Goal: Use online tool/utility

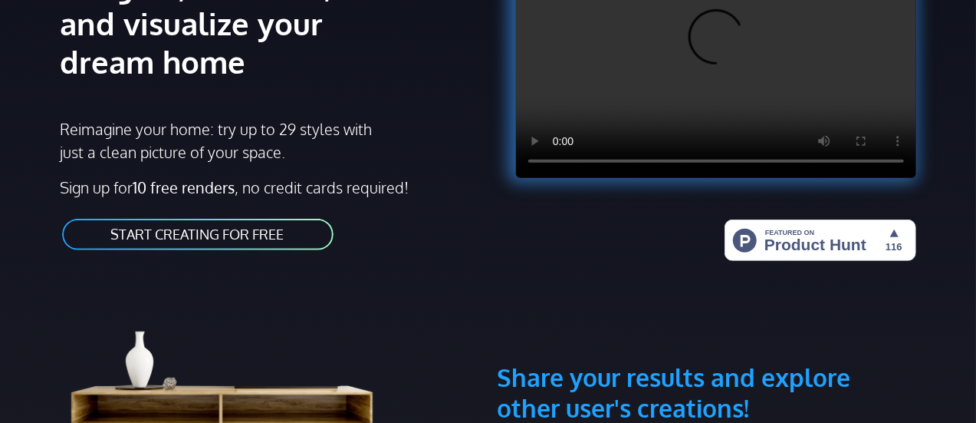
scroll to position [298, 0]
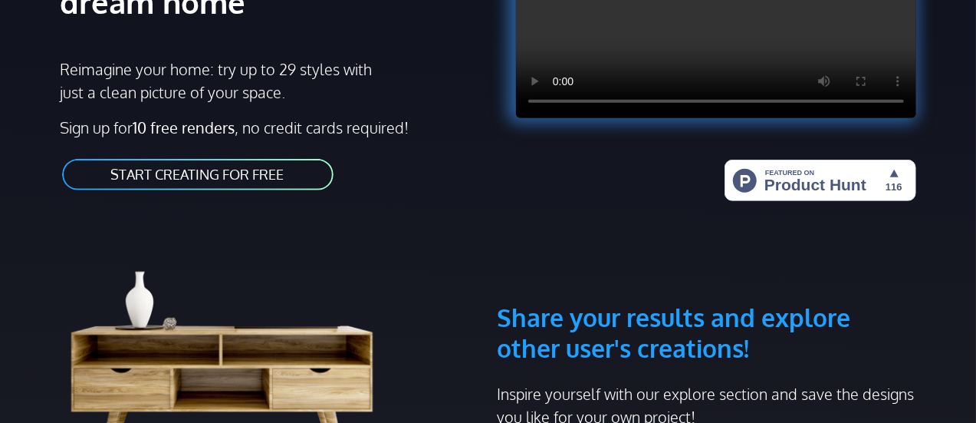
click at [298, 169] on link "START CREATING FOR FREE" at bounding box center [198, 174] width 275 height 35
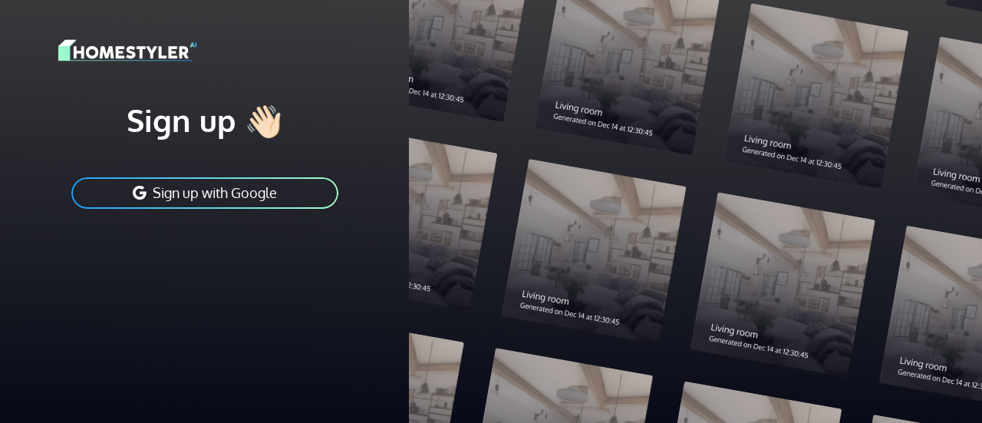
click at [212, 194] on button "Sign up with Google" at bounding box center [205, 193] width 270 height 35
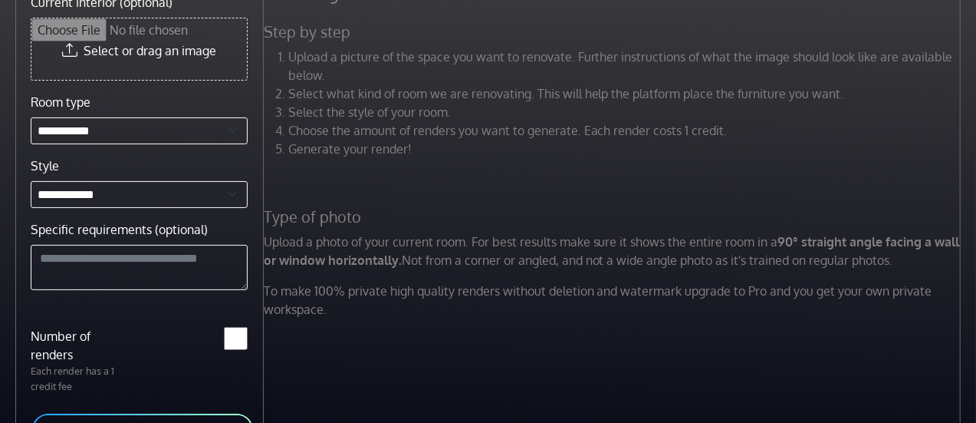
scroll to position [96, 0]
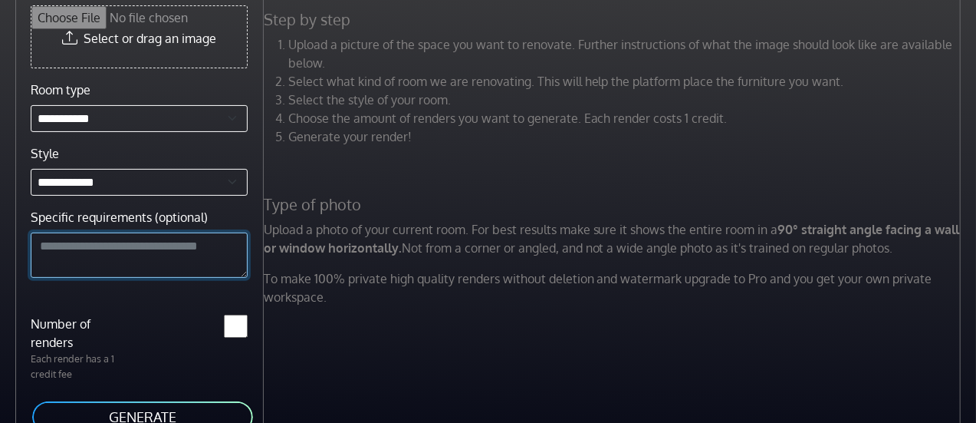
click at [100, 254] on textarea "Specific requirements (optional)" at bounding box center [139, 255] width 217 height 46
paste textarea "**********"
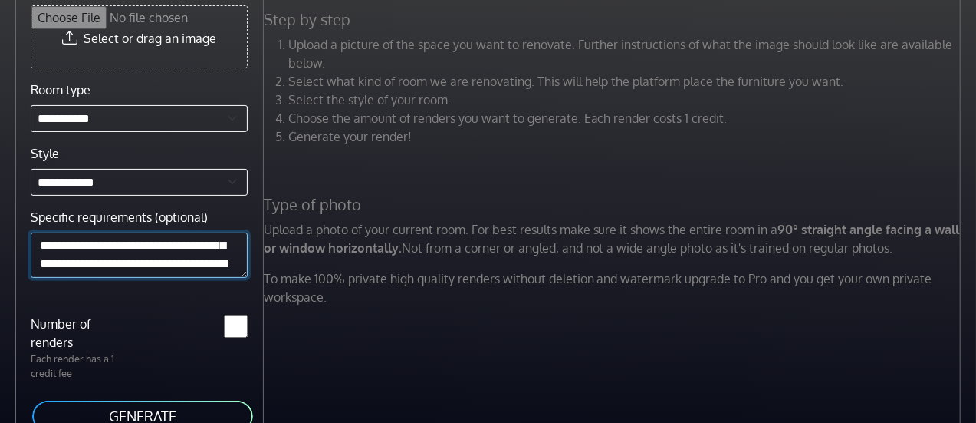
scroll to position [497, 0]
type textarea "**********"
click at [111, 406] on button "GENERATE" at bounding box center [143, 416] width 224 height 35
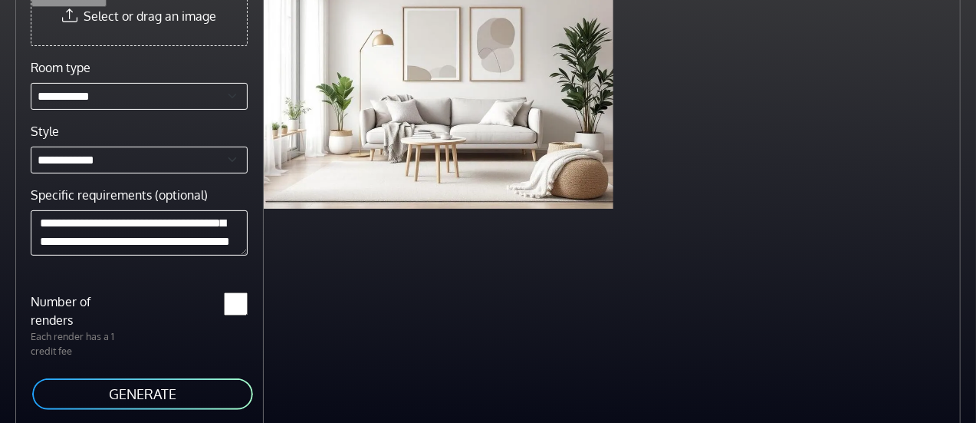
scroll to position [0, 0]
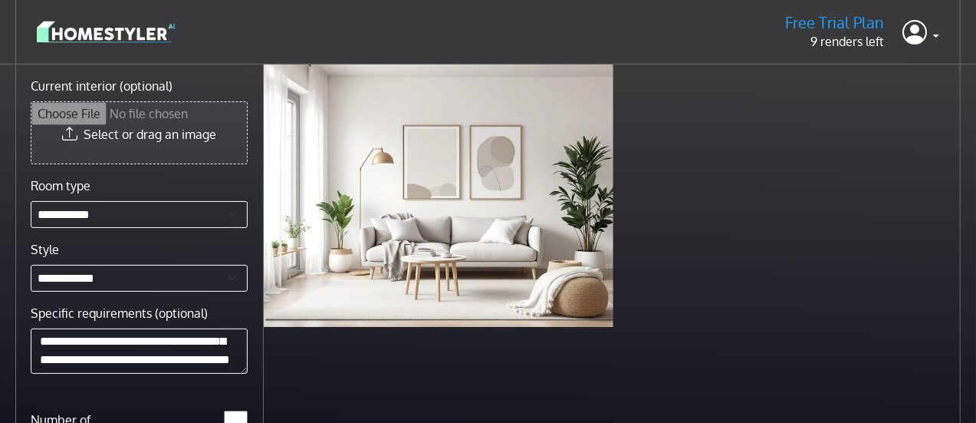
click at [164, 131] on input "Current interior (optional)" at bounding box center [138, 132] width 215 height 61
click at [163, 143] on input "Current interior (optional)" at bounding box center [138, 132] width 215 height 61
drag, startPoint x: 160, startPoint y: 137, endPoint x: 108, endPoint y: 130, distance: 52.6
click at [108, 130] on input "Current interior (optional)" at bounding box center [138, 132] width 215 height 61
click at [150, 131] on input "Current interior (optional)" at bounding box center [138, 132] width 215 height 61
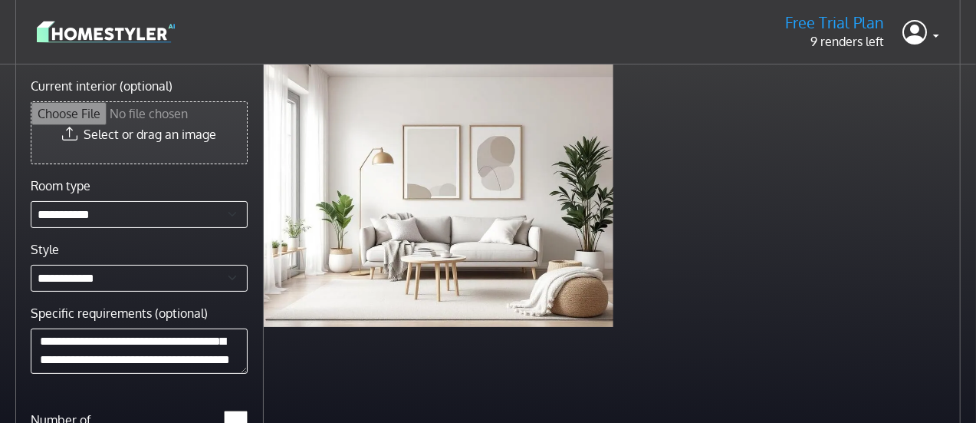
type input "**********"
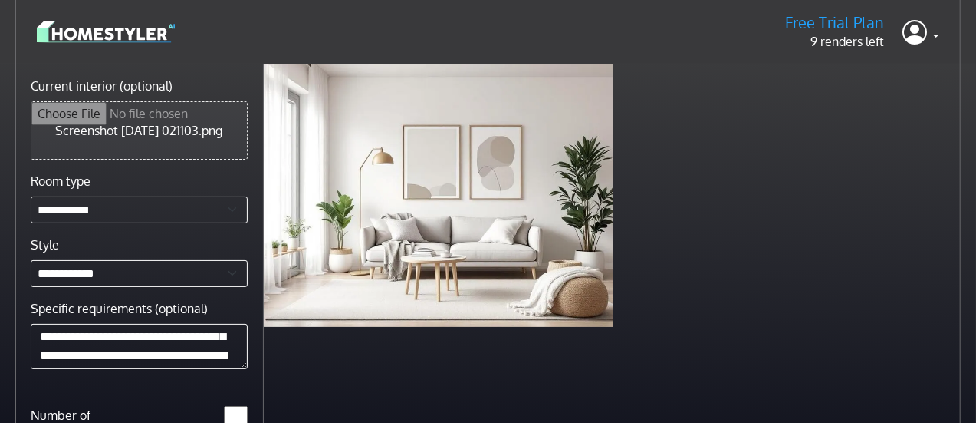
scroll to position [113, 0]
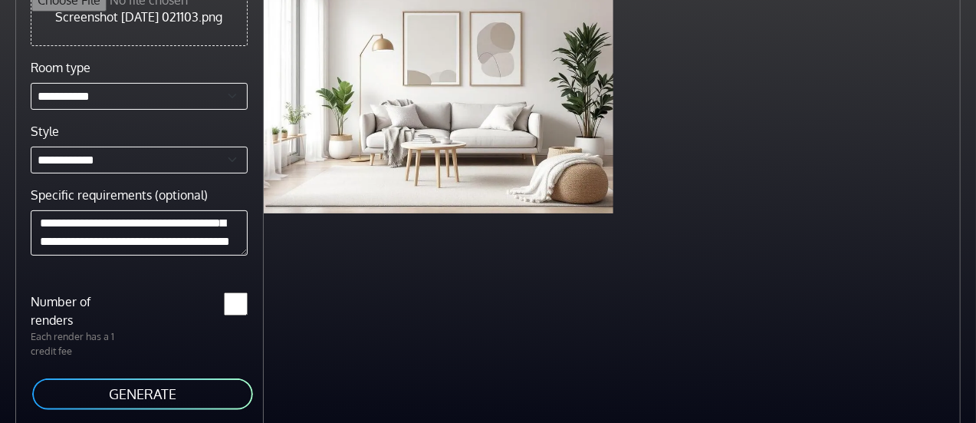
click at [140, 393] on button "GENERATE" at bounding box center [143, 394] width 224 height 35
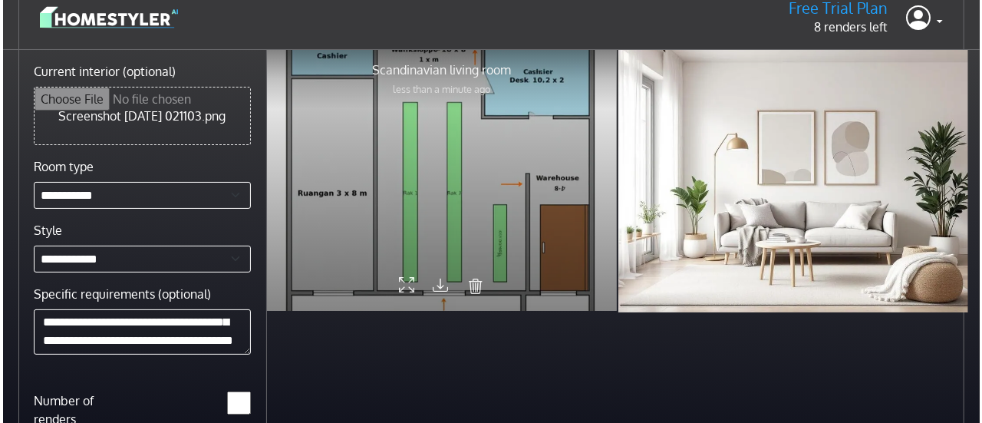
scroll to position [0, 0]
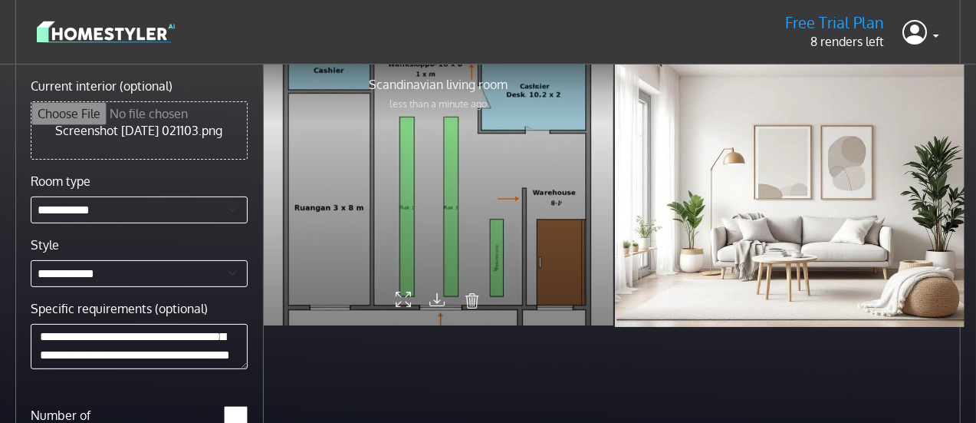
click at [459, 185] on div at bounding box center [439, 194] width 350 height 262
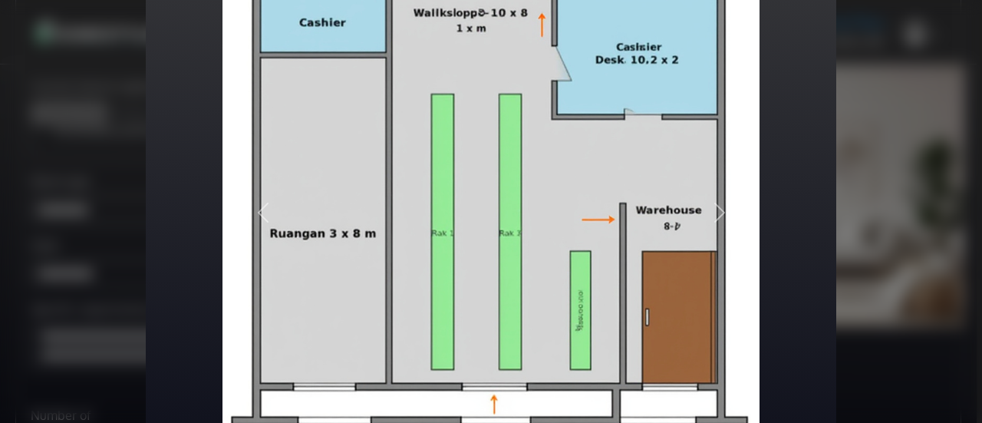
scroll to position [135, 0]
